Goal: Information Seeking & Learning: Learn about a topic

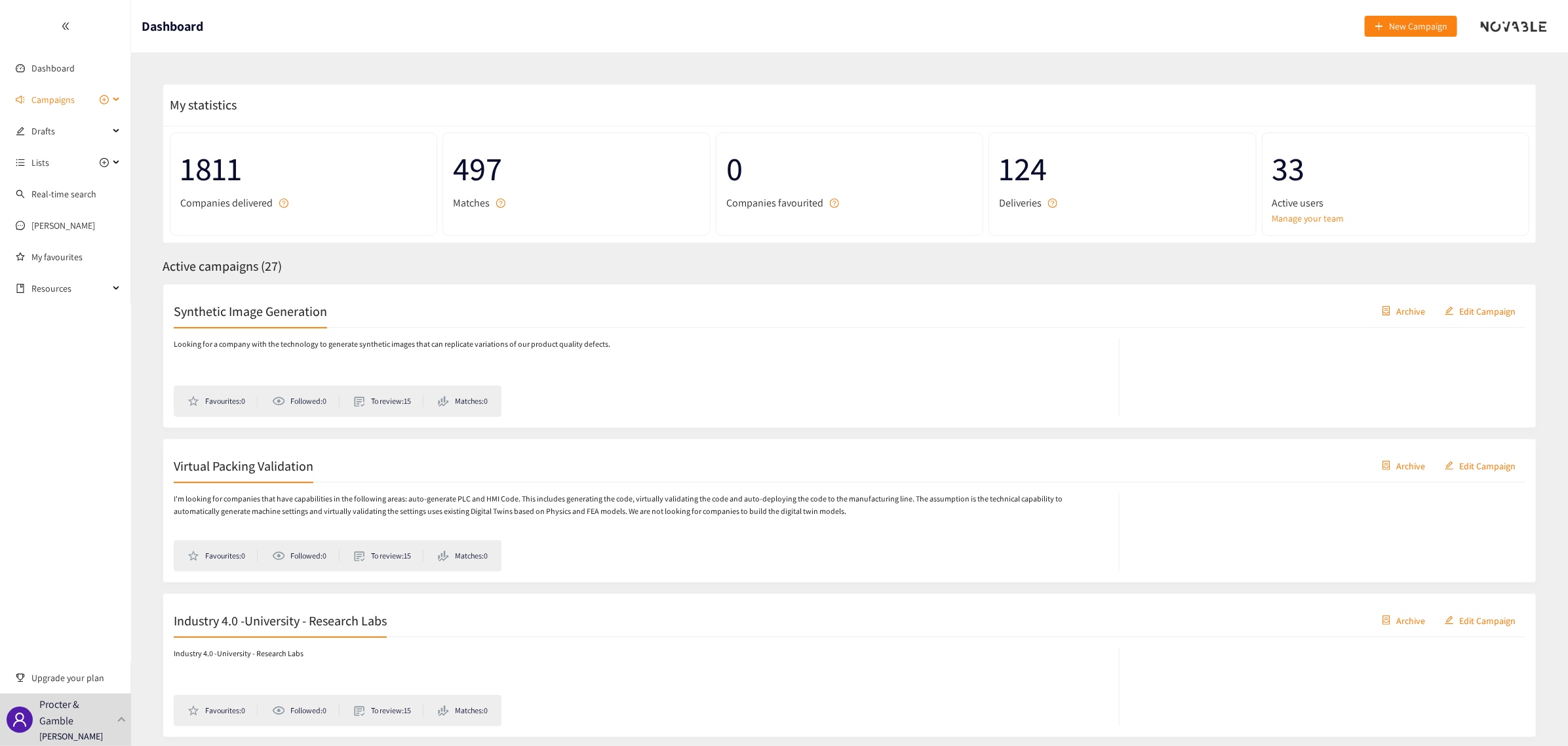
click at [40, 90] on span "Campaigns" at bounding box center [52, 99] width 43 height 26
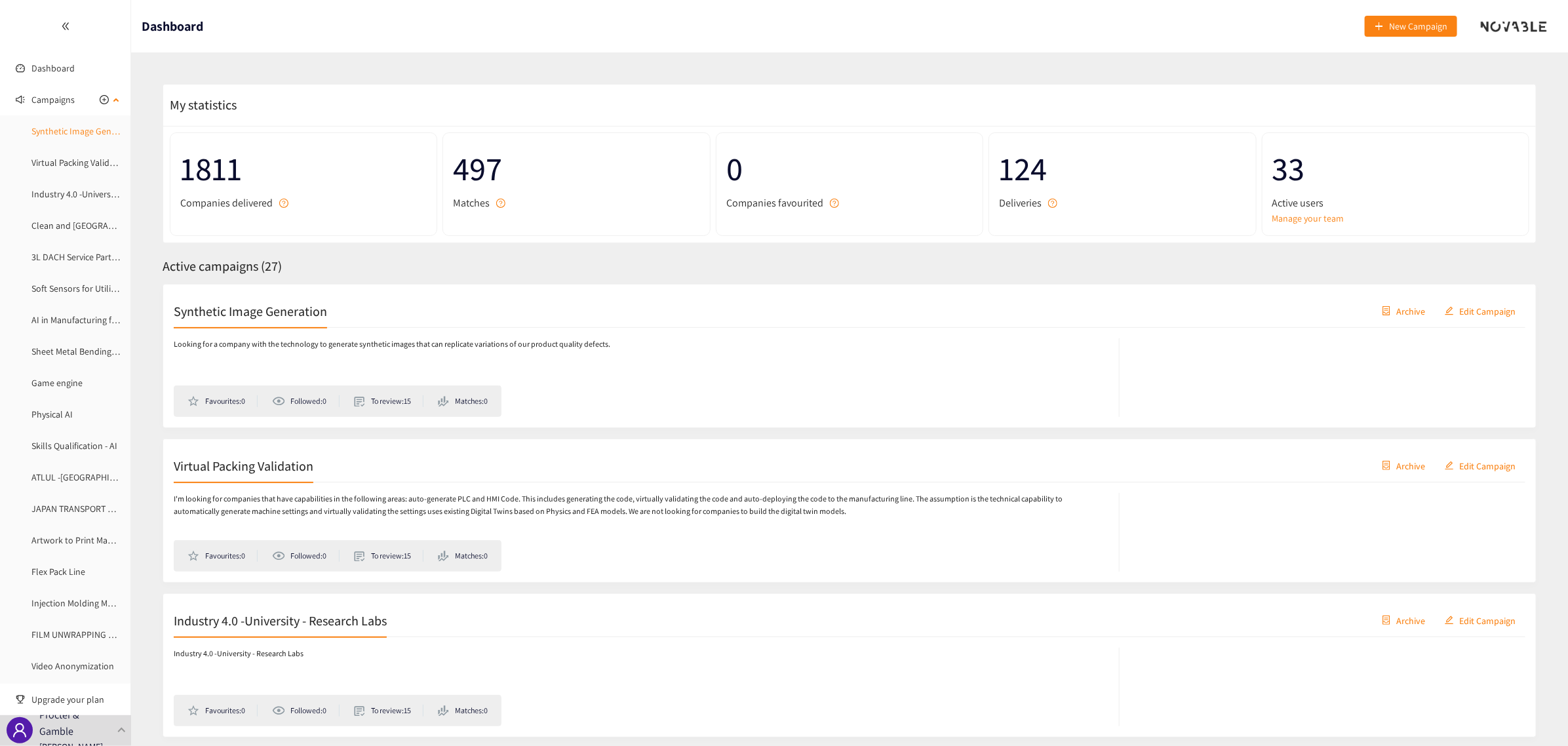
click at [74, 137] on link "Synthetic Image Generation" at bounding box center [85, 131] width 108 height 12
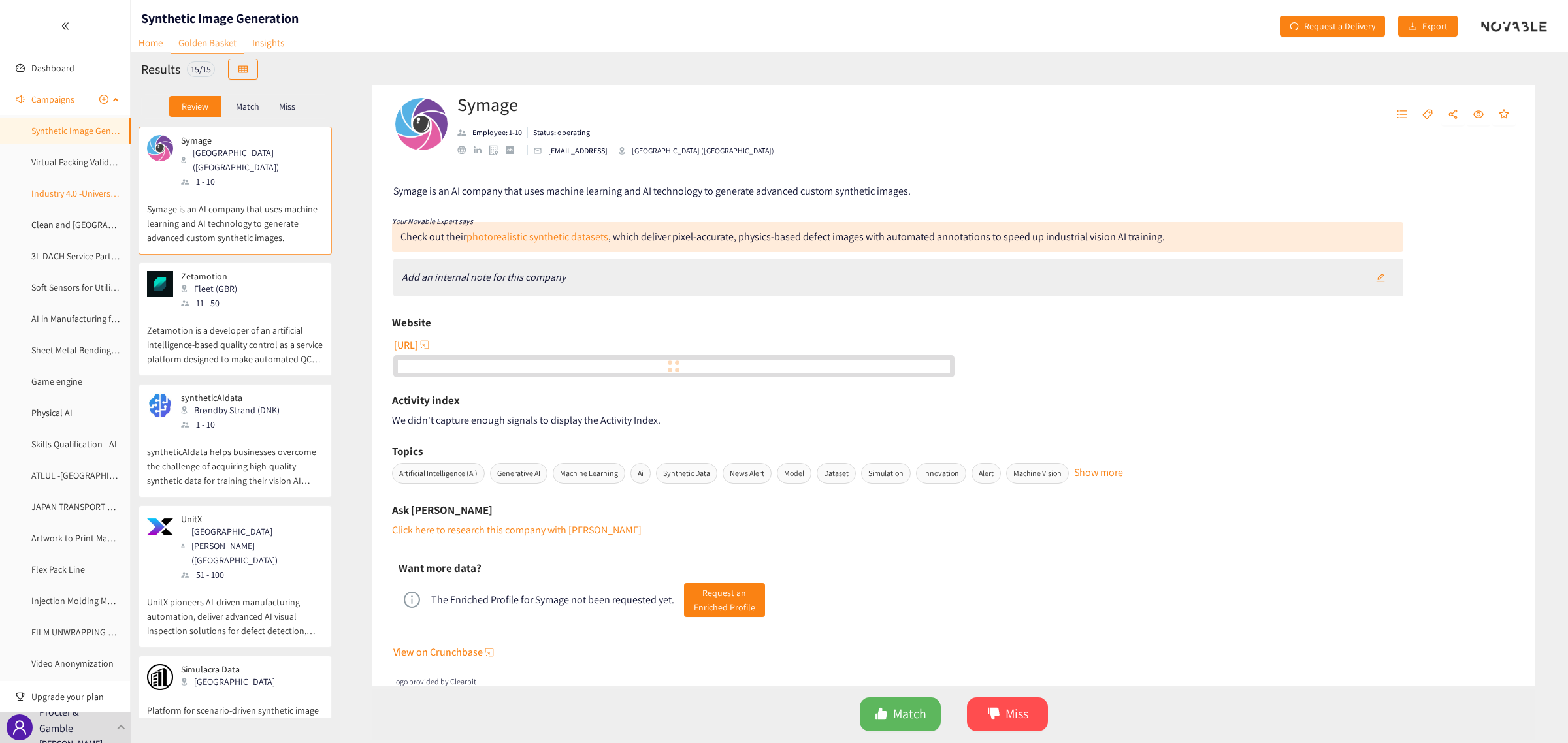
click at [85, 199] on link "Industry 4.0 -University - Research Labs" at bounding box center [106, 193] width 150 height 12
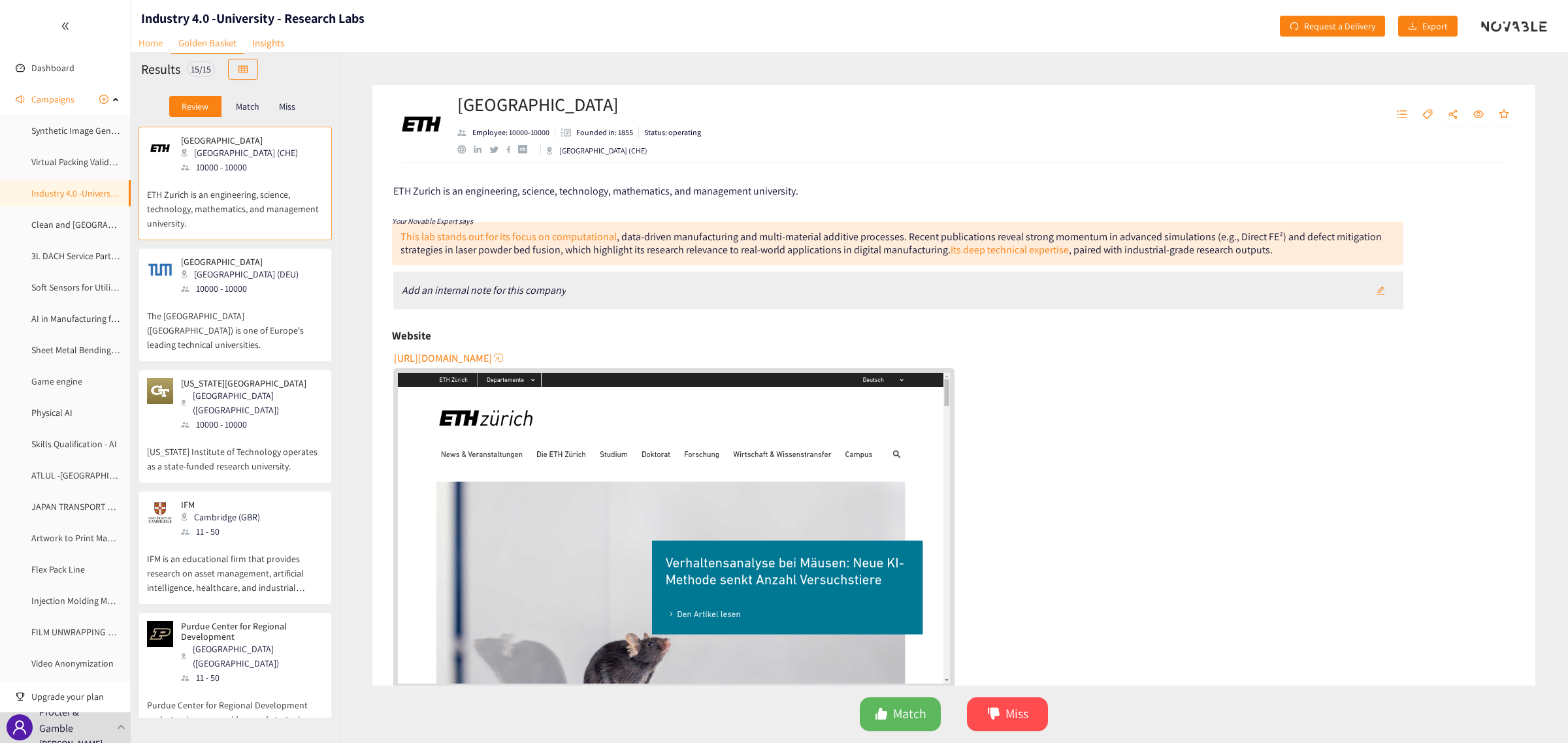
click at [151, 47] on link "Home" at bounding box center [150, 43] width 39 height 20
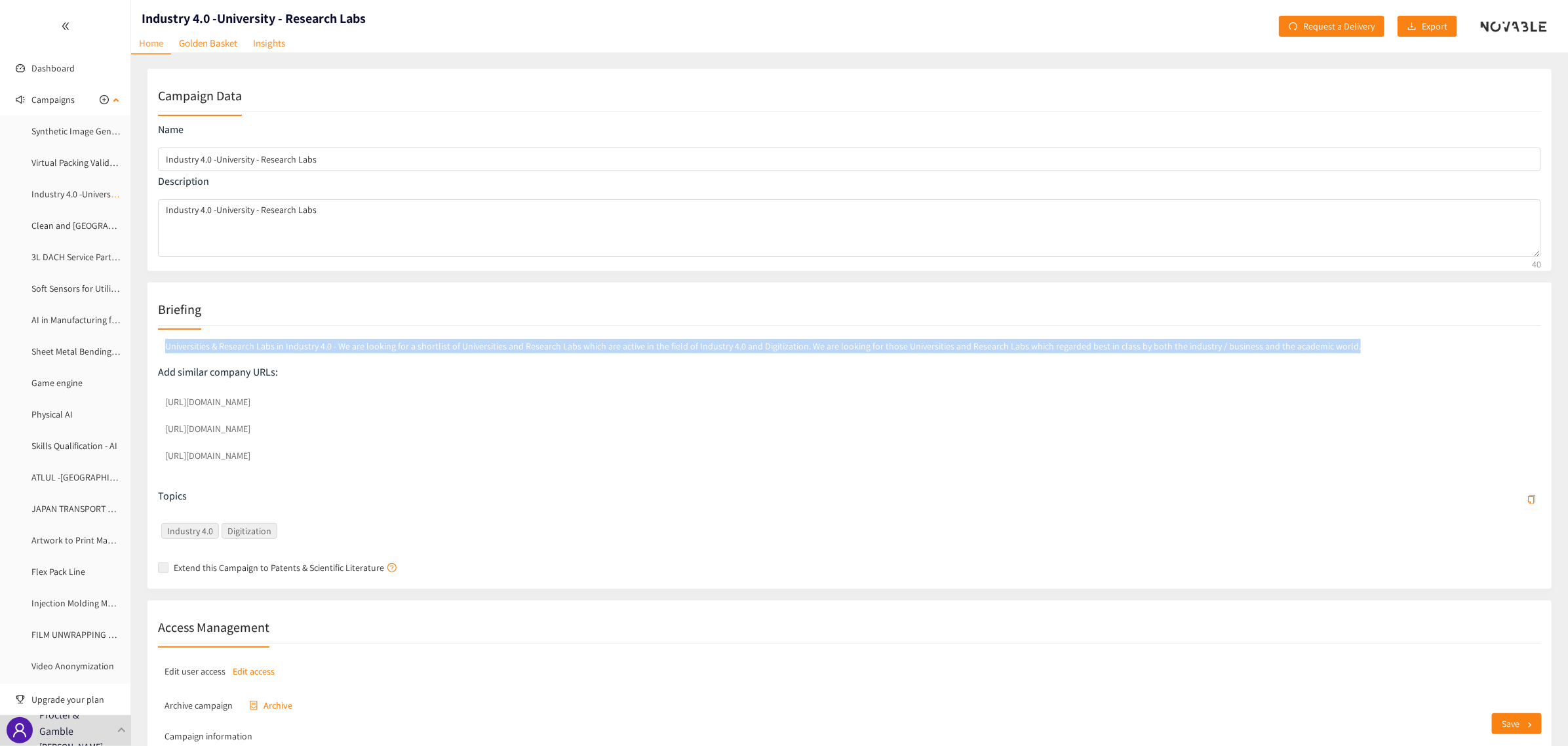
drag, startPoint x: 1351, startPoint y: 345, endPoint x: 124, endPoint y: 367, distance: 1227.2
click at [145, 348] on div "Campaign Data Name Industry 4.0 -University - Research Labs Description Industr…" at bounding box center [842, 528] width 1422 height 919
copy p "Universities & Research Labs in Industry 4.0 - We are looking for a shortlist o…"
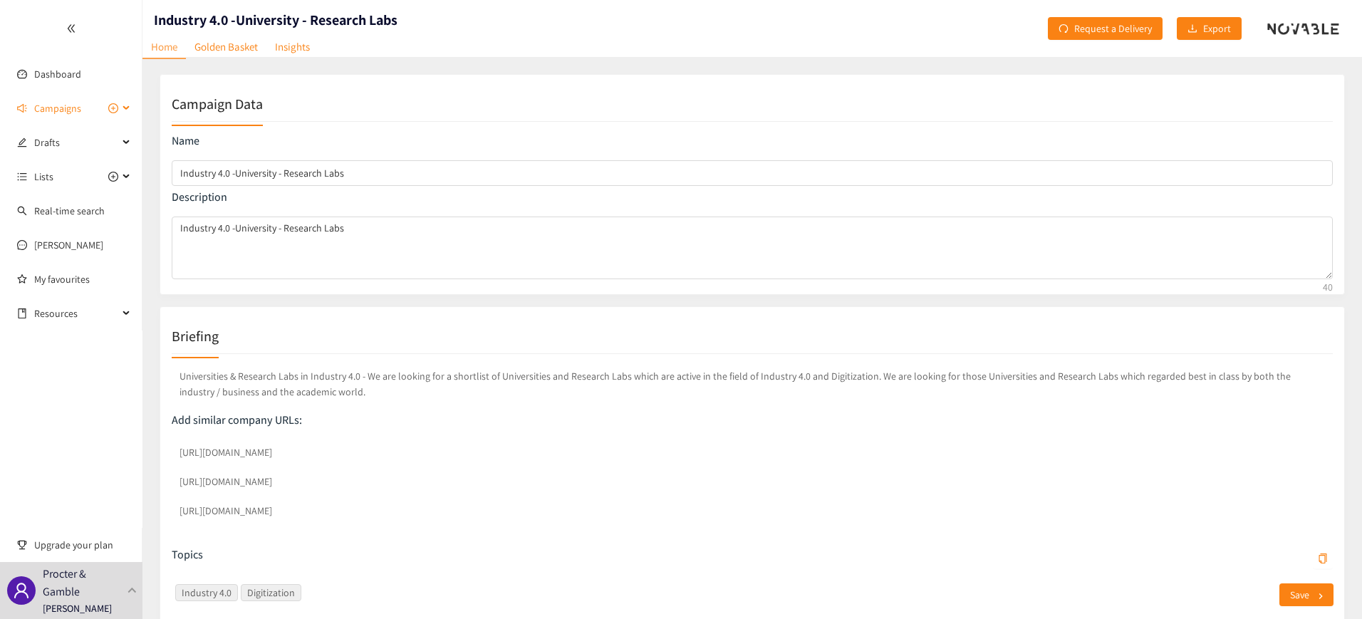
click at [34, 108] on span "Campaigns" at bounding box center [57, 108] width 47 height 28
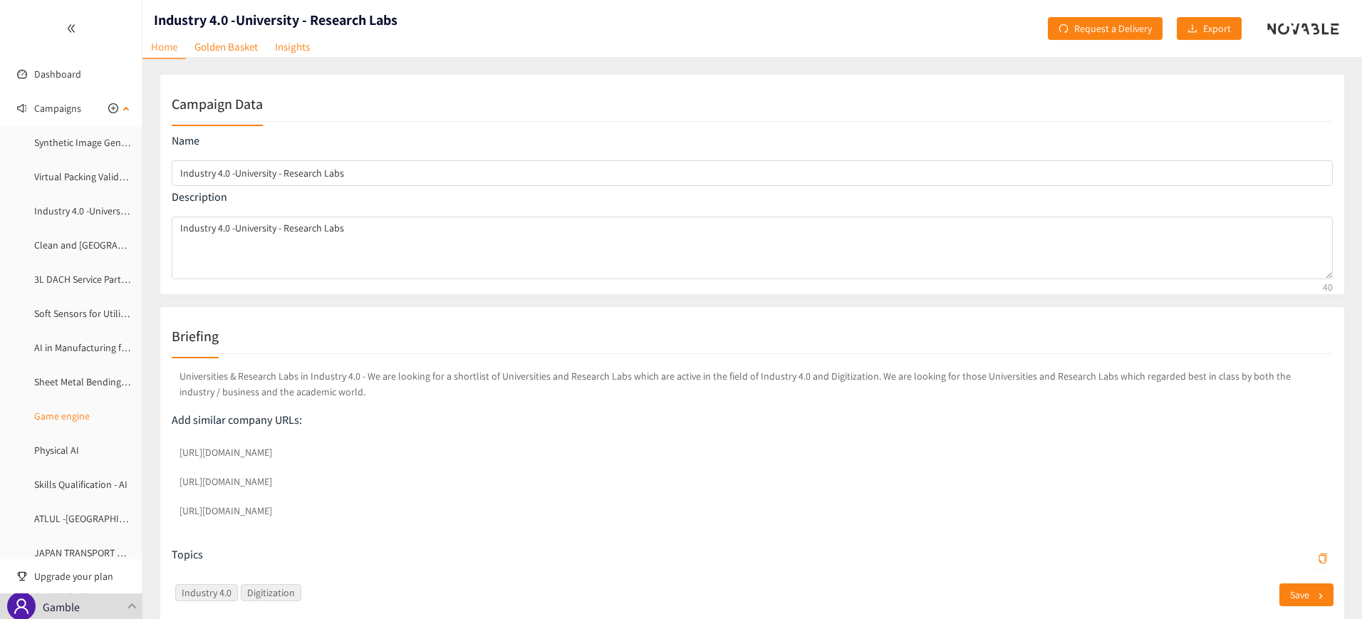
click at [66, 417] on link "Game engine" at bounding box center [62, 415] width 56 height 13
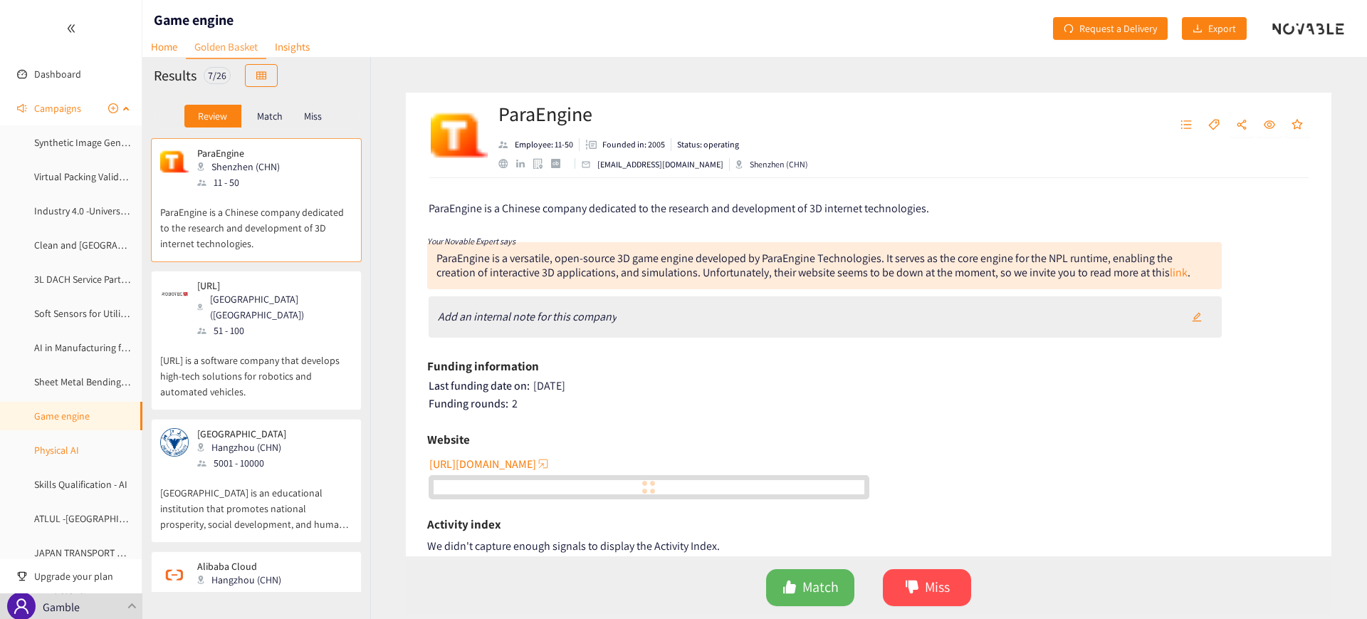
click at [63, 451] on link "Physical AI" at bounding box center [56, 450] width 45 height 13
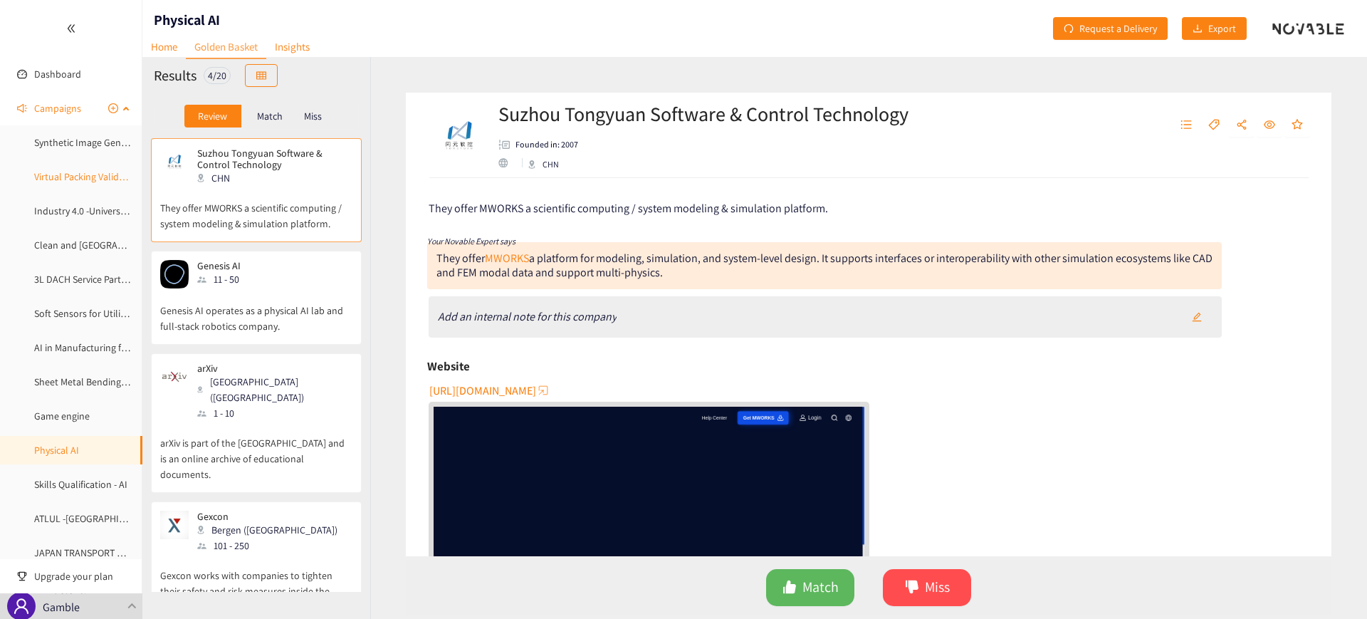
click at [68, 173] on link "Virtual Packing Validation" at bounding box center [87, 176] width 107 height 13
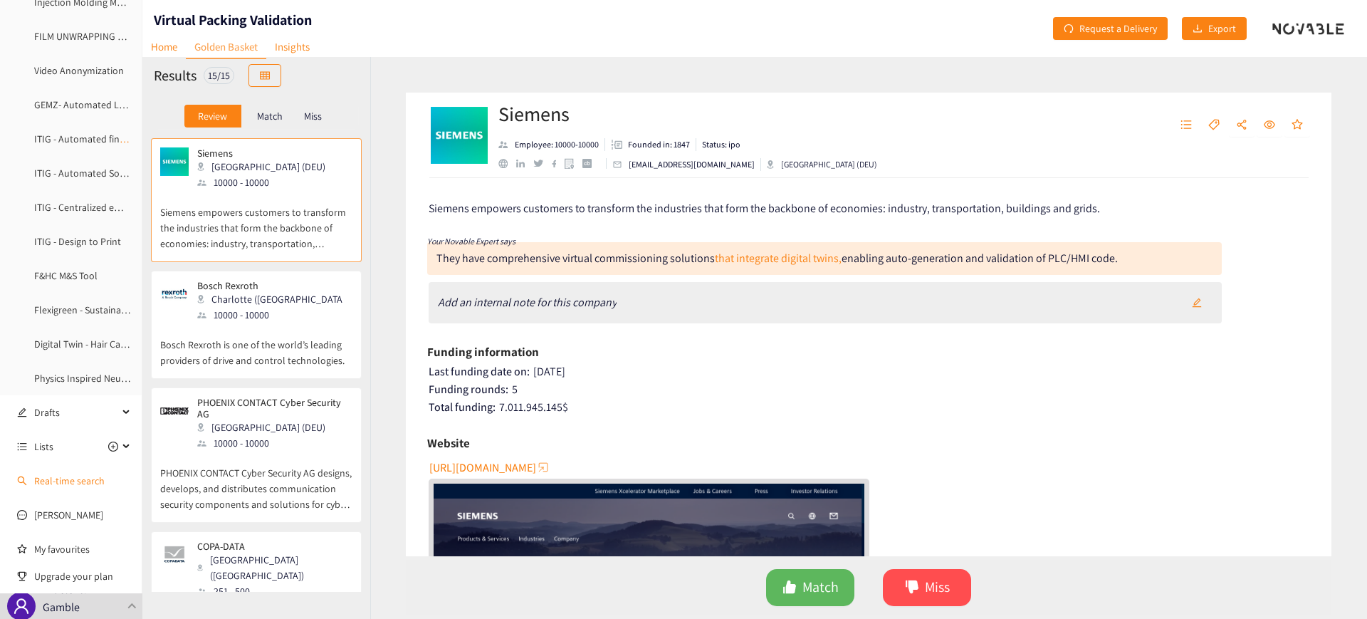
scroll to position [694, 0]
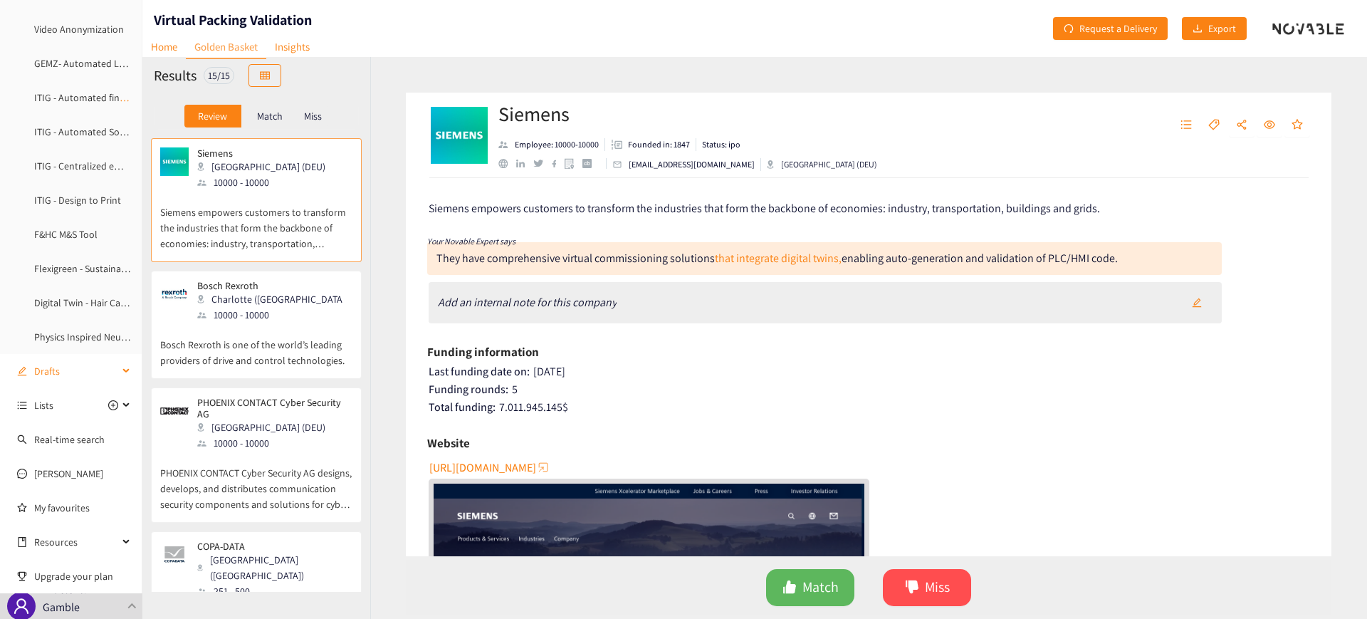
click at [122, 372] on div "Drafts" at bounding box center [71, 371] width 142 height 28
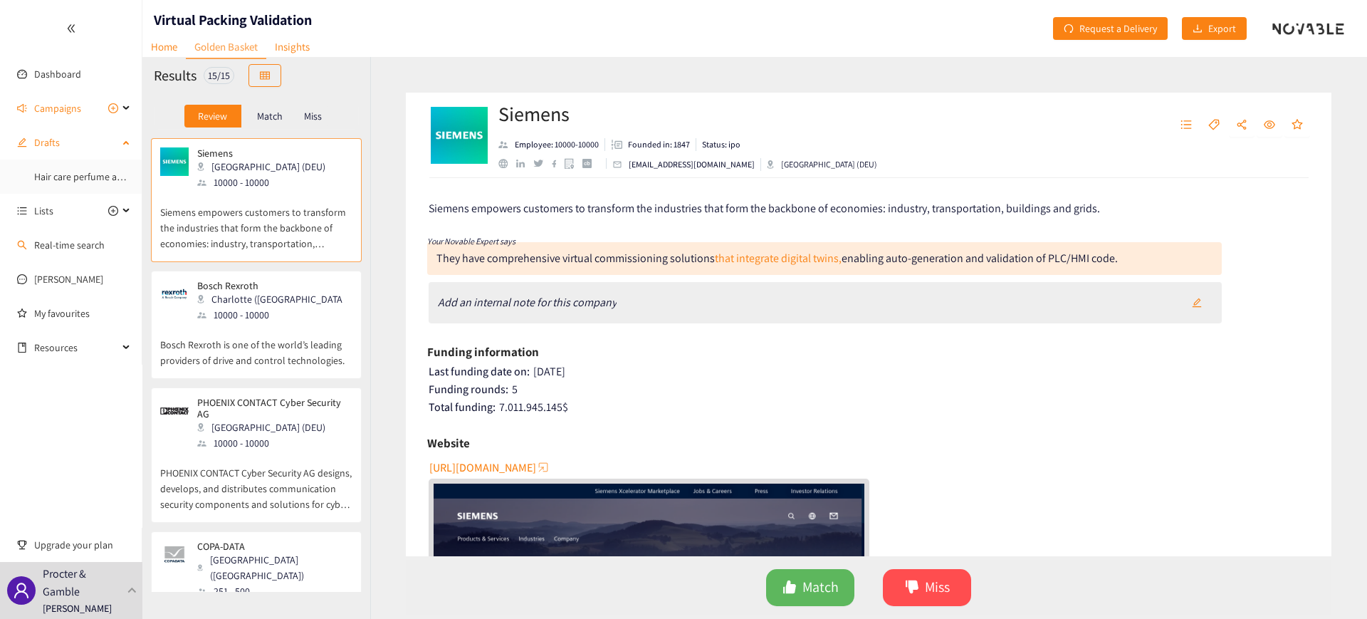
scroll to position [0, 0]
click at [60, 112] on span "Campaigns" at bounding box center [57, 108] width 47 height 28
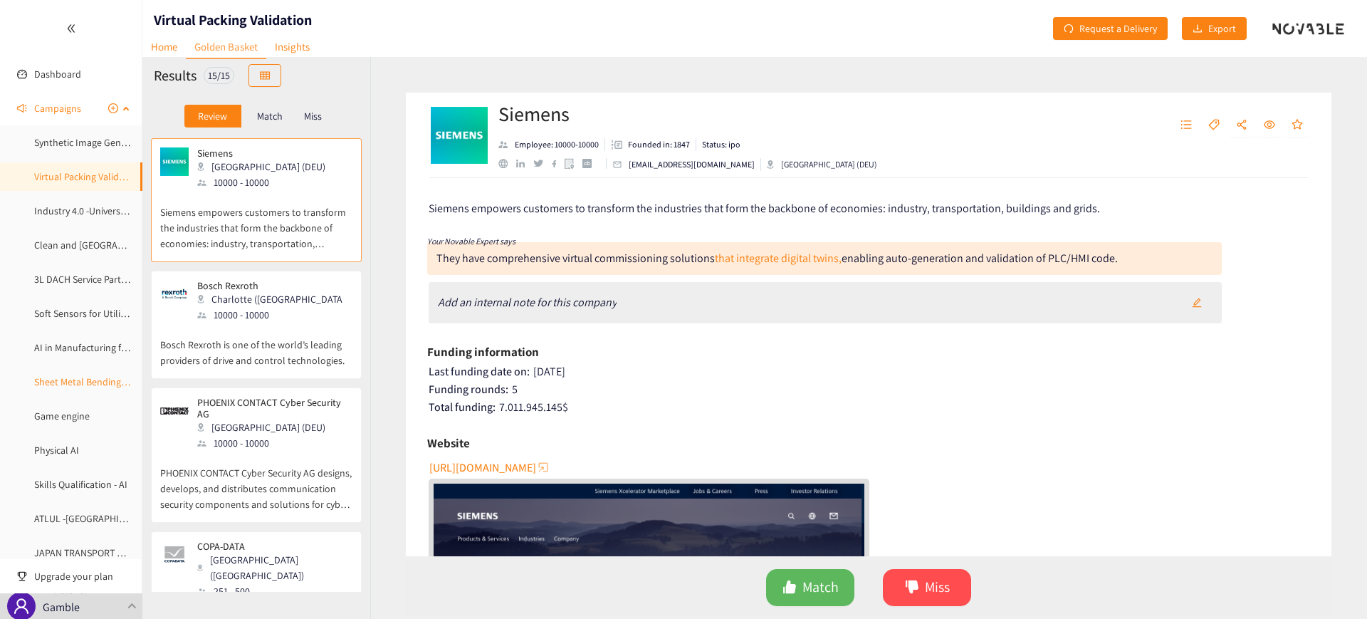
click at [81, 379] on link "Sheet Metal Bending Prototyping" at bounding box center [104, 381] width 140 height 13
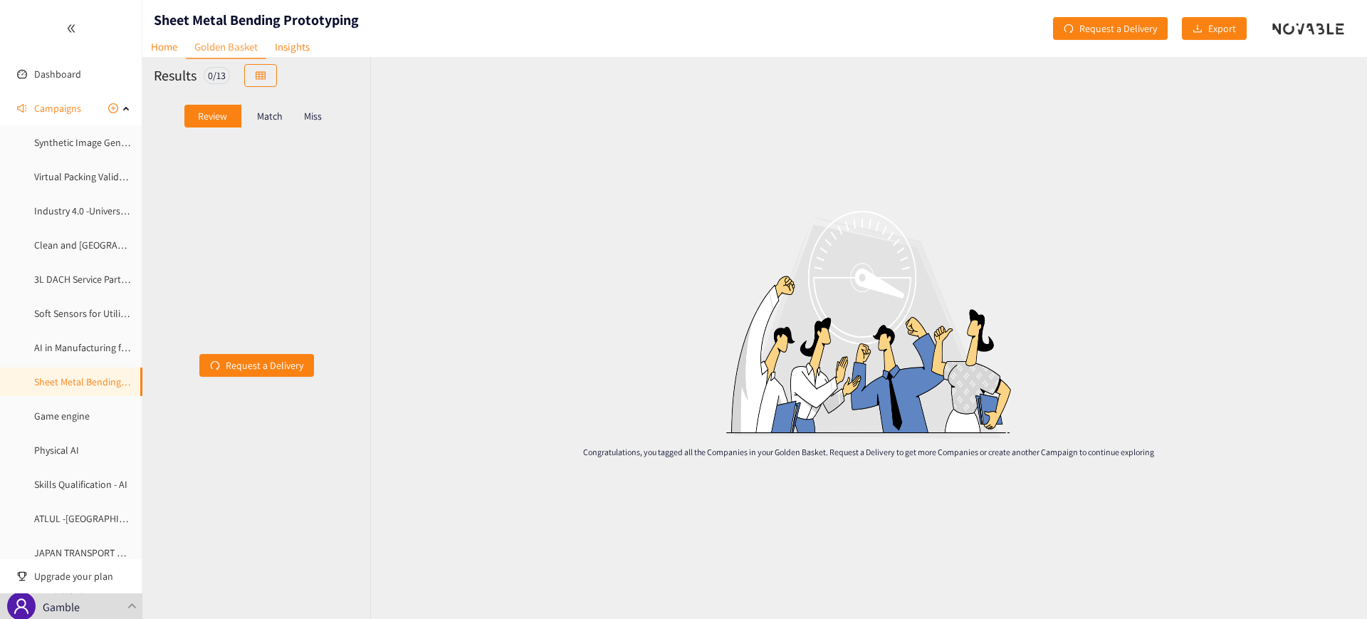
click at [272, 114] on p "Match" at bounding box center [270, 115] width 26 height 11
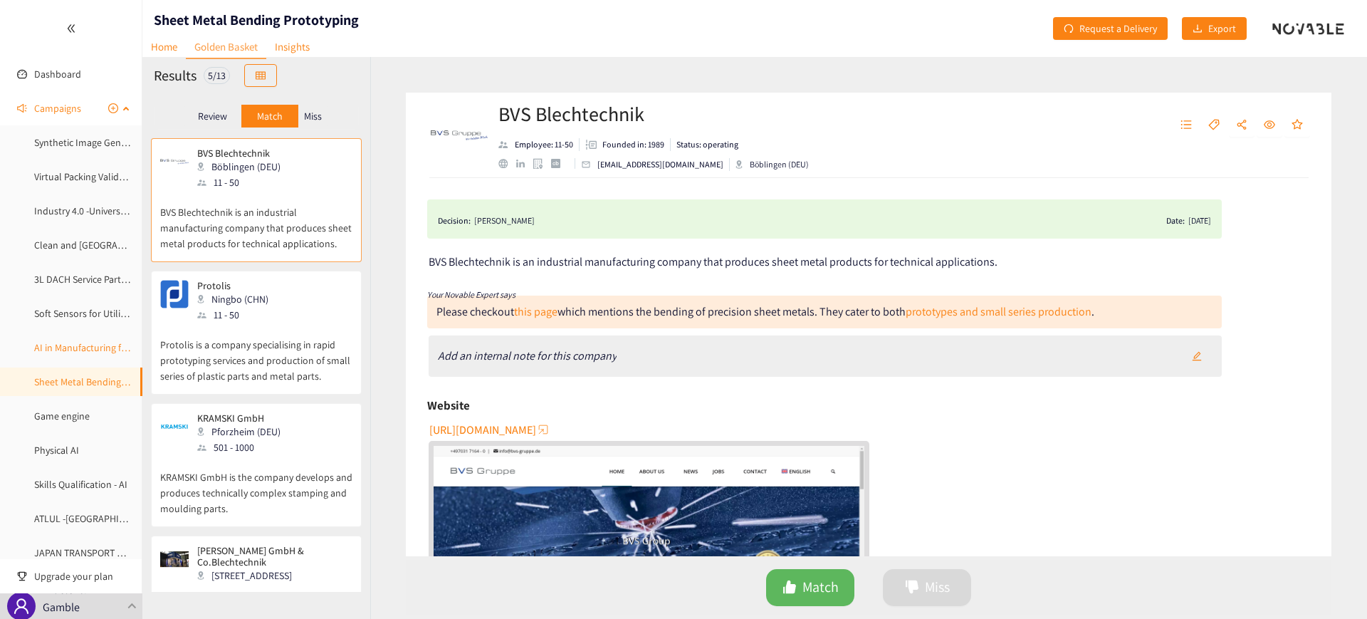
click at [68, 348] on link "AI in Manufacturing for Utilities" at bounding box center [99, 347] width 130 height 13
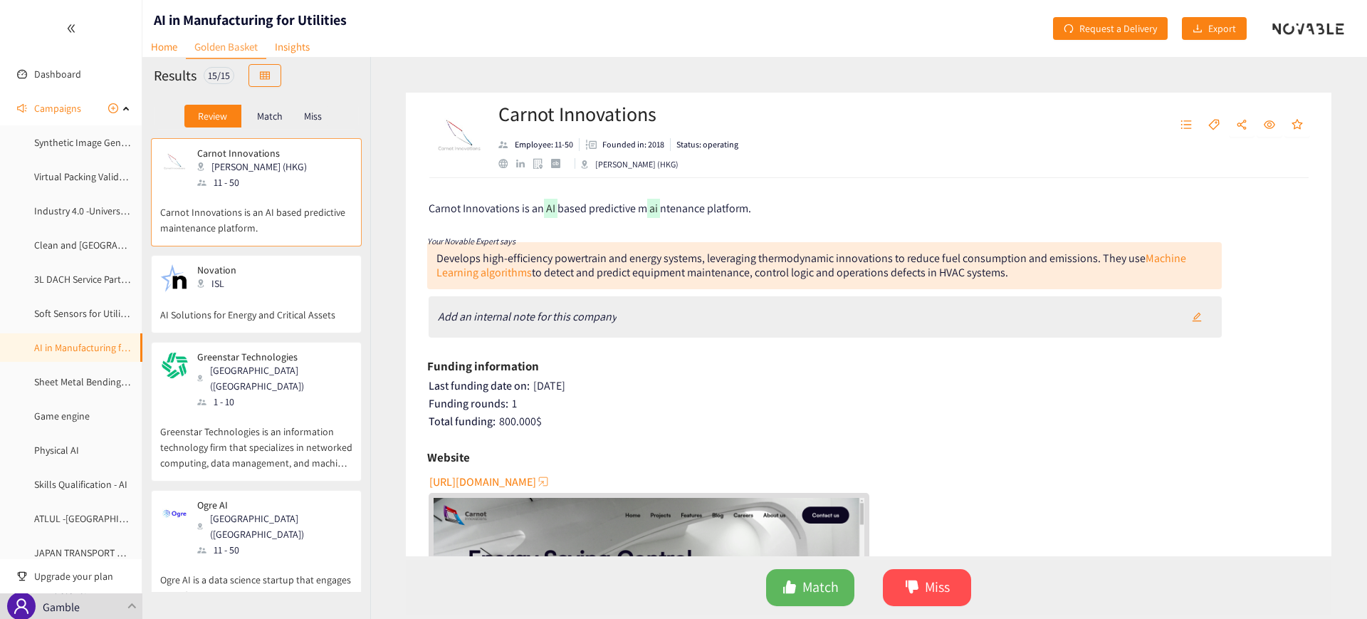
click at [271, 117] on p "Match" at bounding box center [270, 115] width 26 height 11
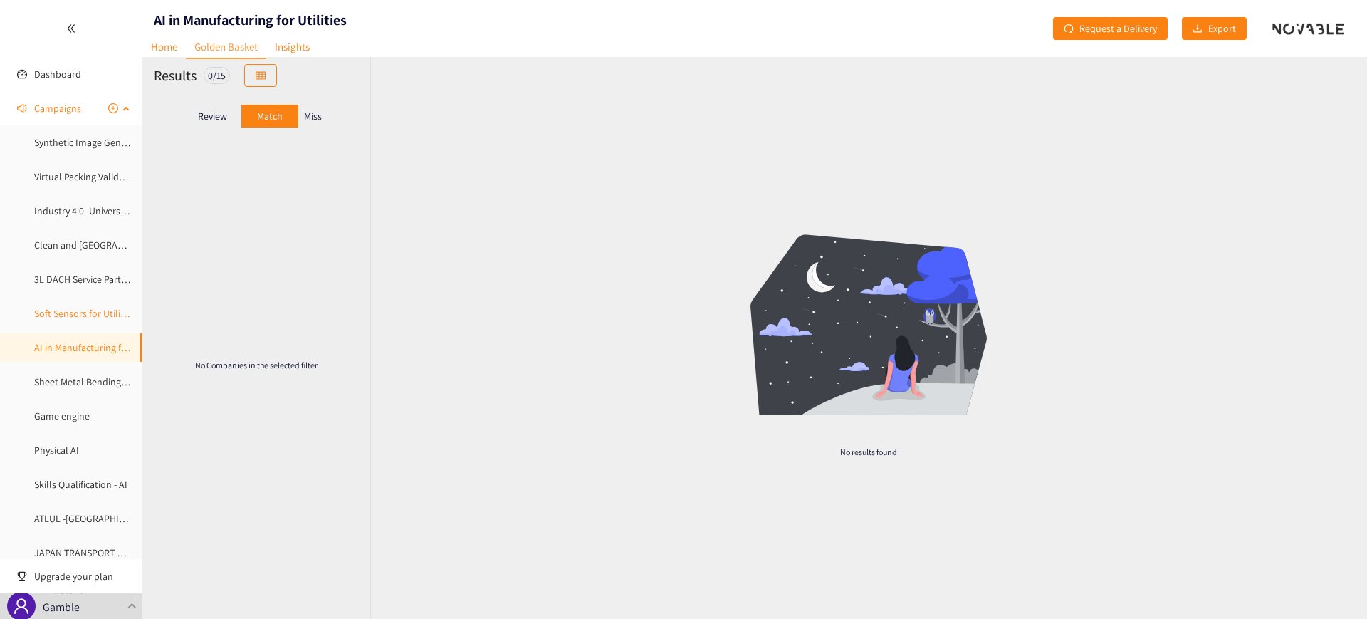
click at [68, 314] on link "Soft Sensors for Utility - Sustainability" at bounding box center [113, 313] width 158 height 13
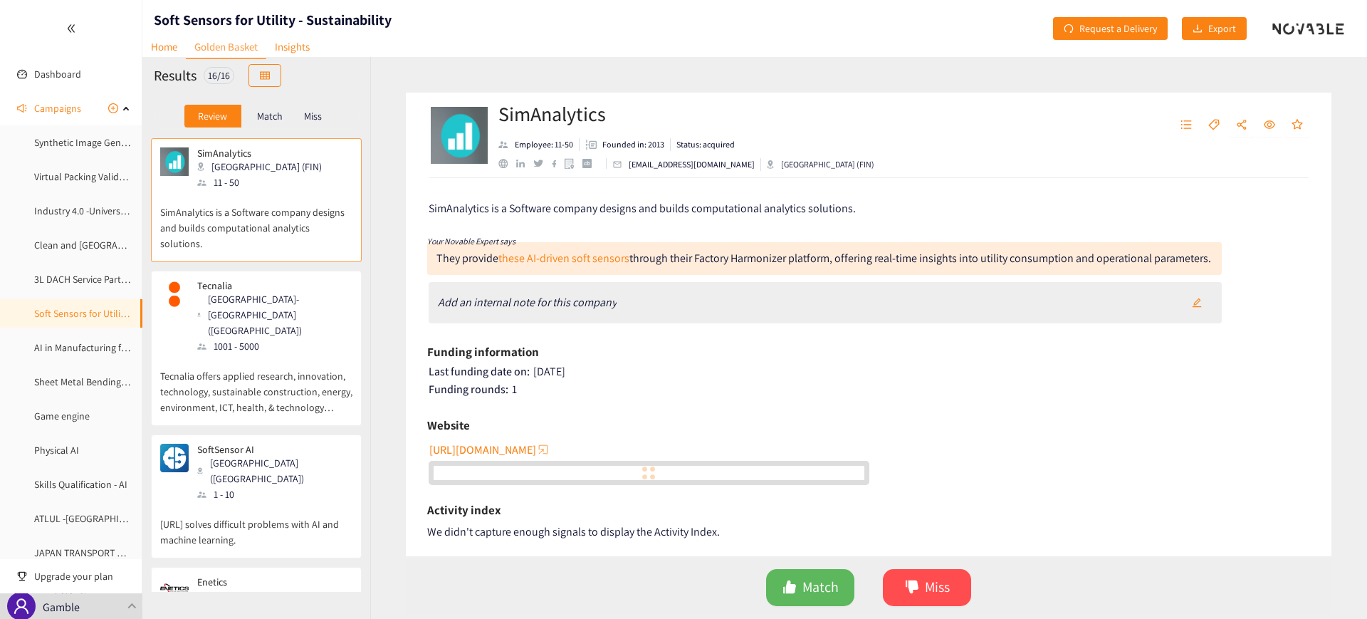
click at [269, 116] on p "Match" at bounding box center [270, 115] width 26 height 11
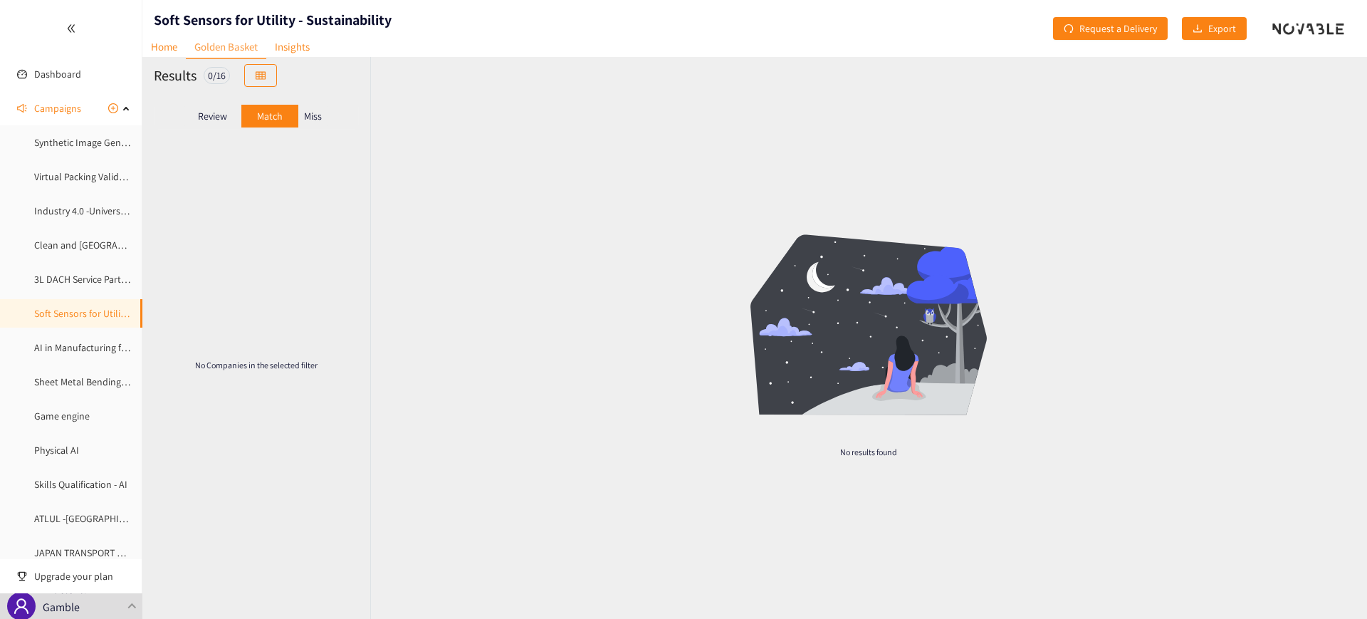
click at [309, 120] on p "Miss" at bounding box center [313, 115] width 18 height 11
click at [220, 122] on div "Review" at bounding box center [212, 116] width 57 height 23
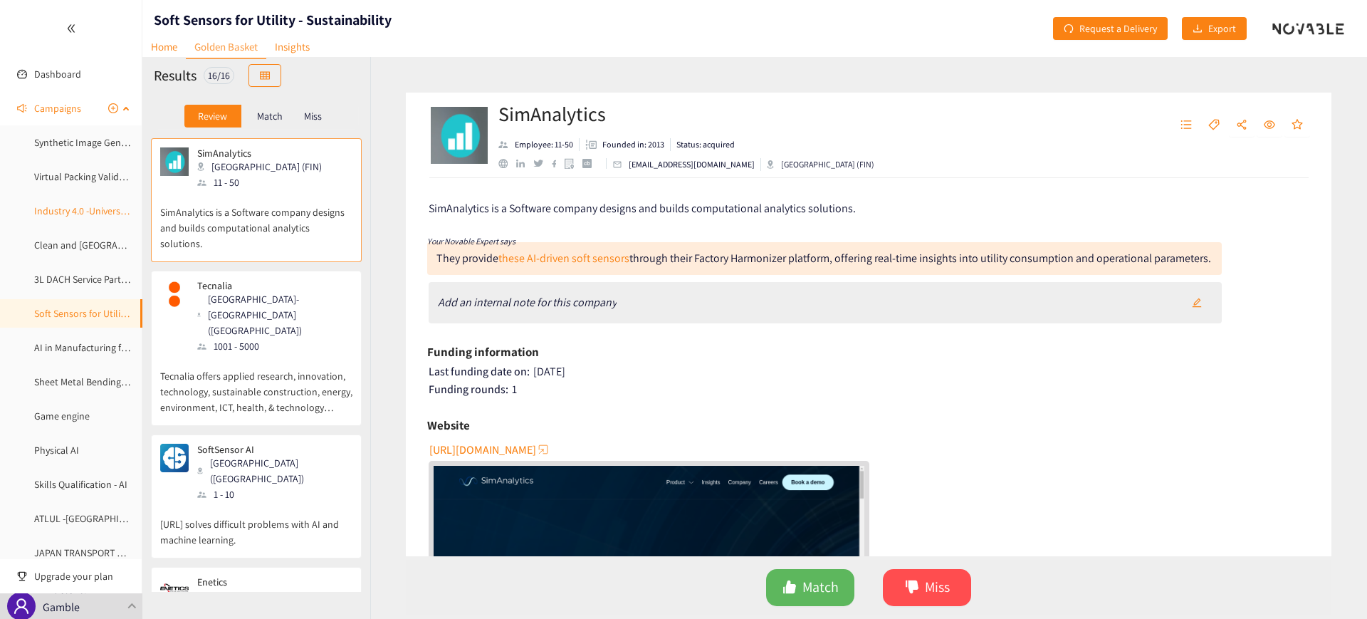
click at [73, 205] on link "Industry 4.0 -University - Research Labs" at bounding box center [116, 210] width 164 height 13
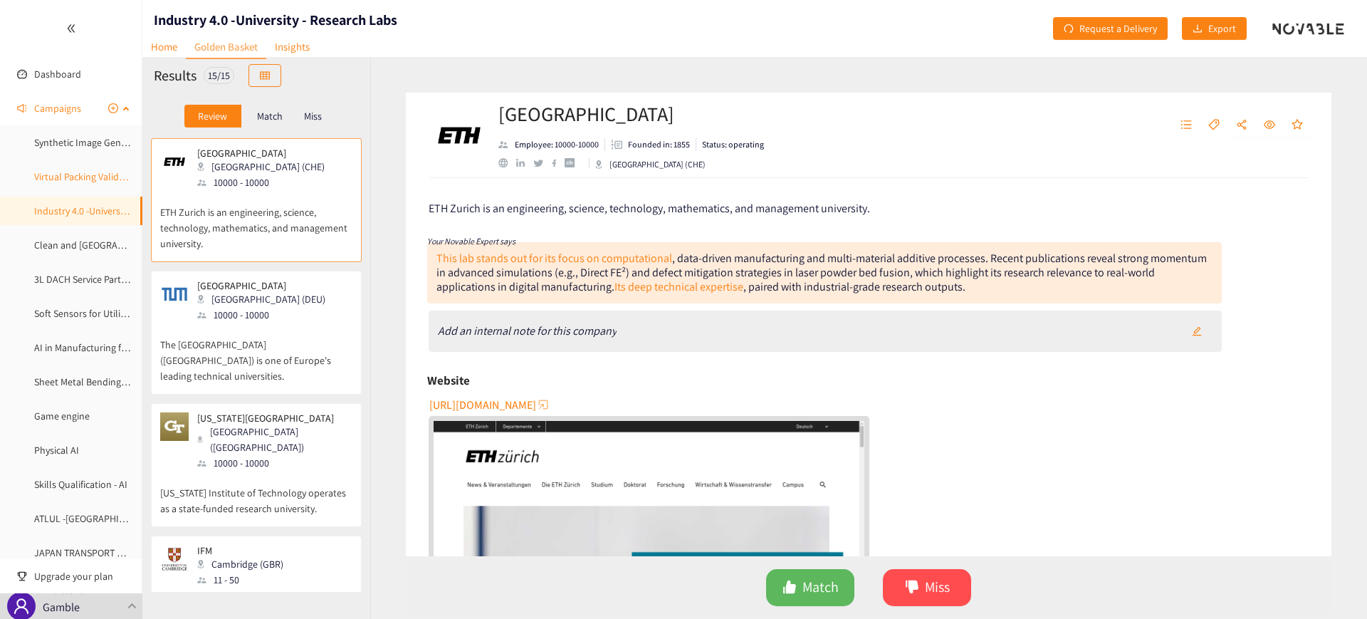
click at [69, 170] on link "Virtual Packing Validation" at bounding box center [87, 176] width 107 height 13
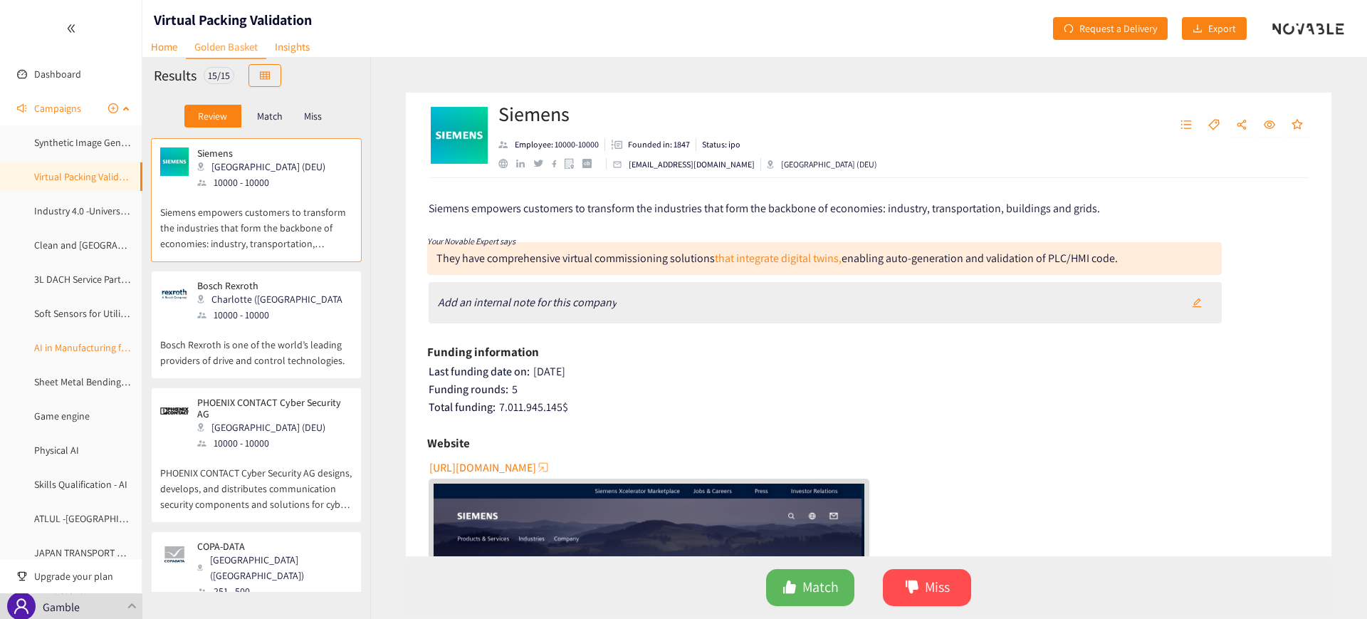
click at [76, 349] on link "AI in Manufacturing for Utilities" at bounding box center [99, 347] width 130 height 13
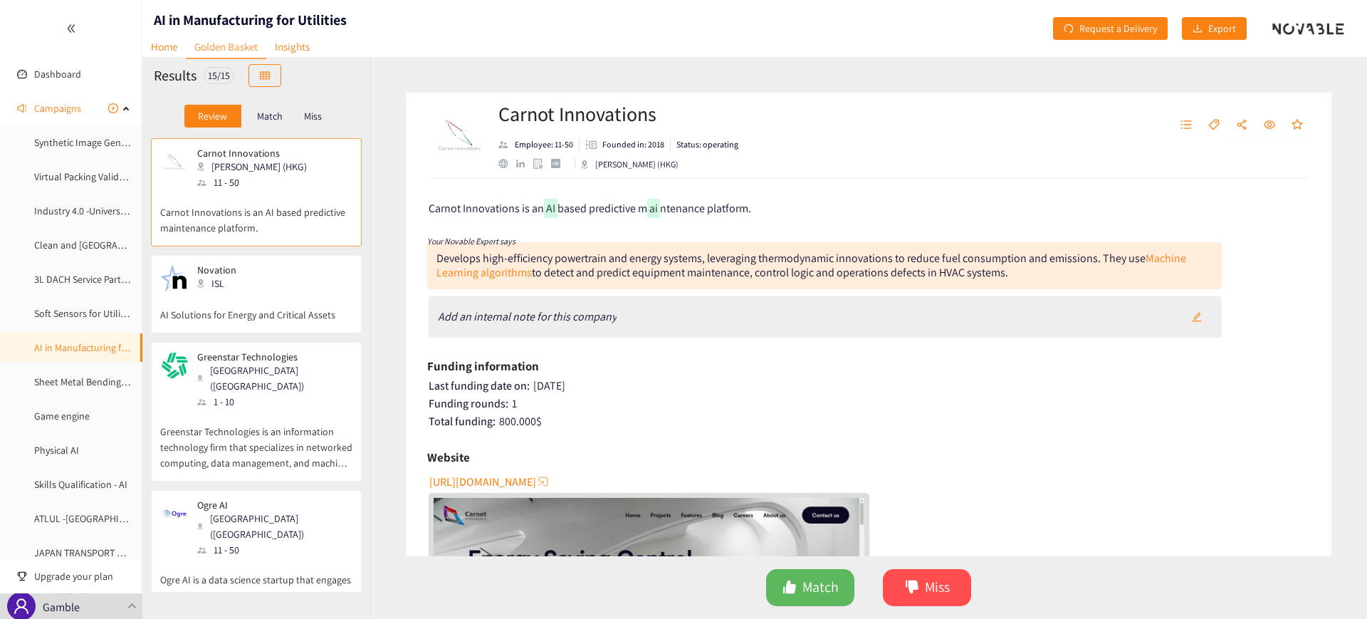
click at [267, 113] on p "Match" at bounding box center [270, 115] width 26 height 11
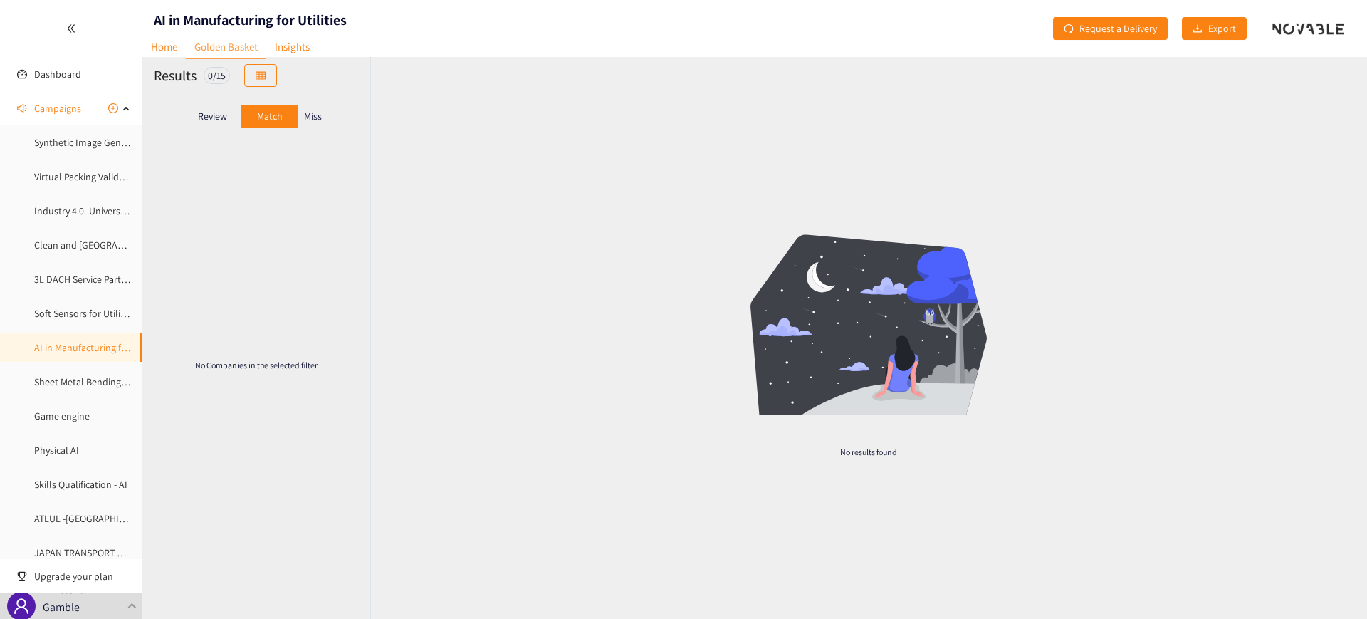
click at [209, 111] on p "Review" at bounding box center [212, 115] width 29 height 11
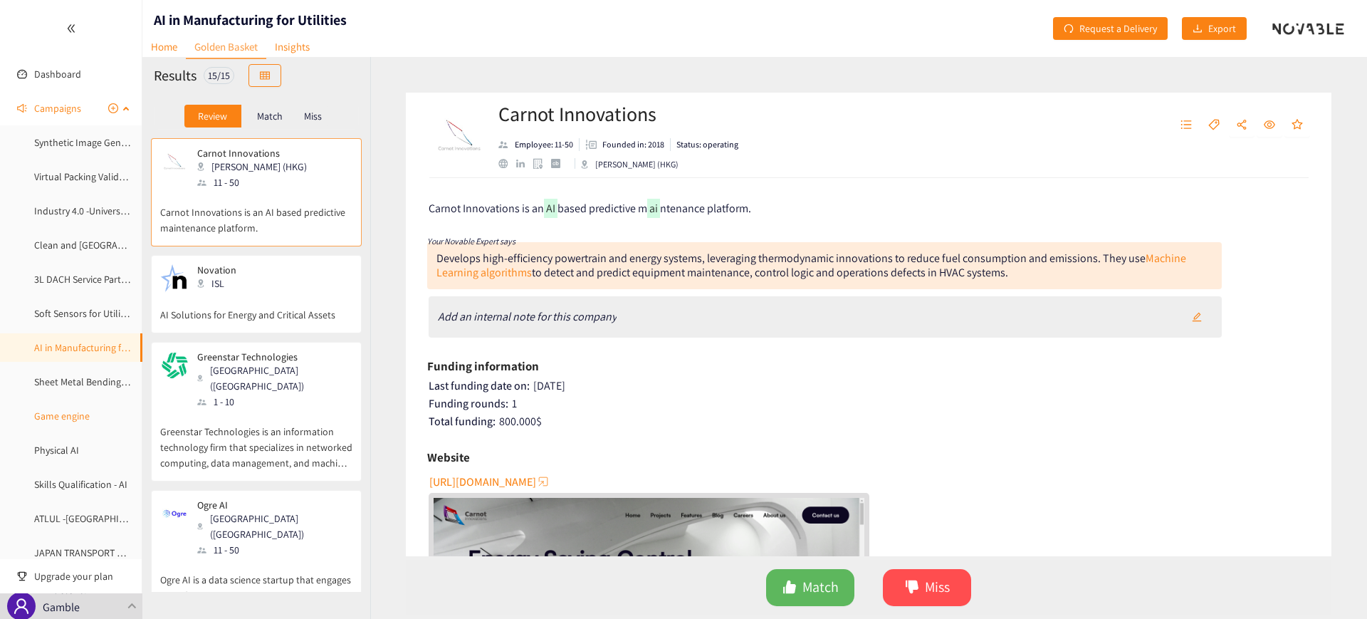
click at [76, 417] on link "Game engine" at bounding box center [62, 415] width 56 height 13
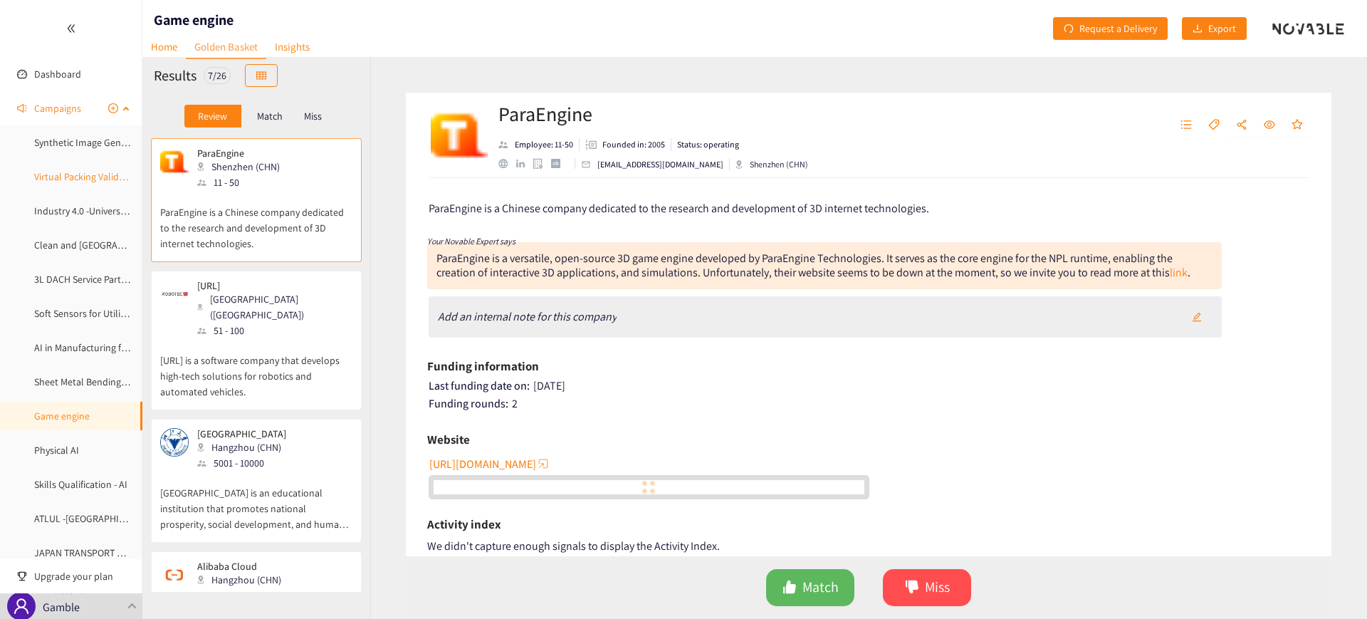
click at [61, 182] on link "Virtual Packing Validation" at bounding box center [87, 176] width 107 height 13
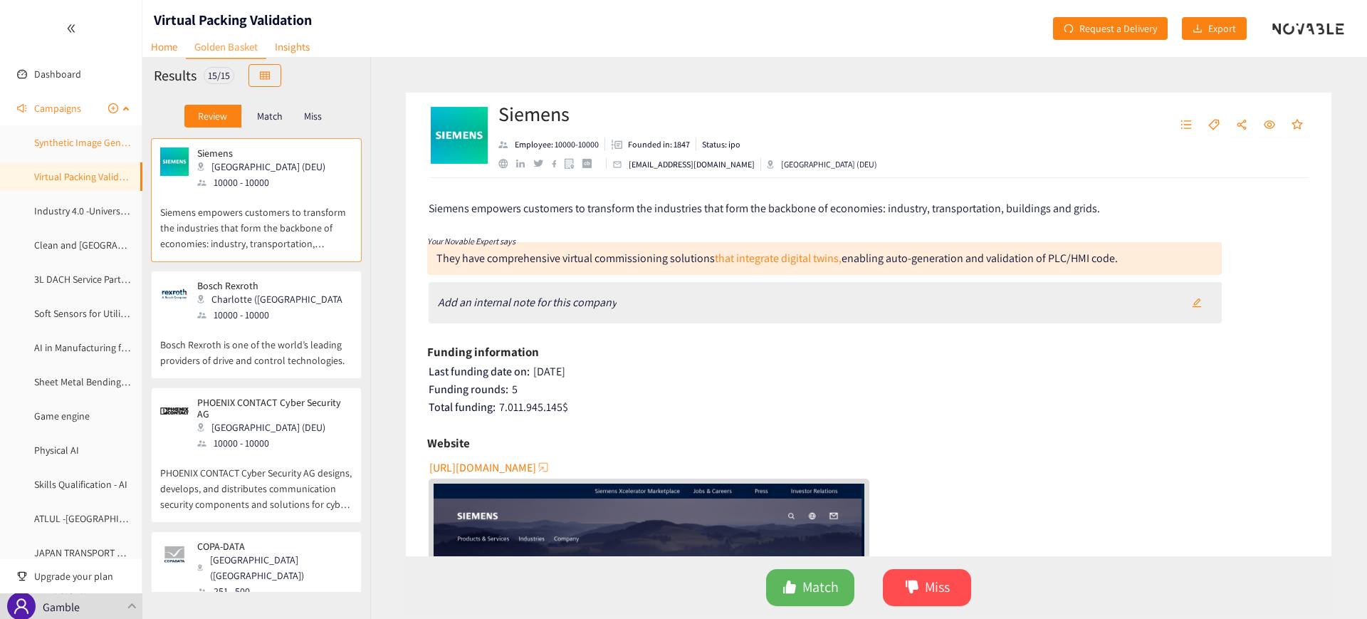
click at [62, 149] on link "Synthetic Image Generation" at bounding box center [92, 142] width 117 height 13
